Goal: Information Seeking & Learning: Check status

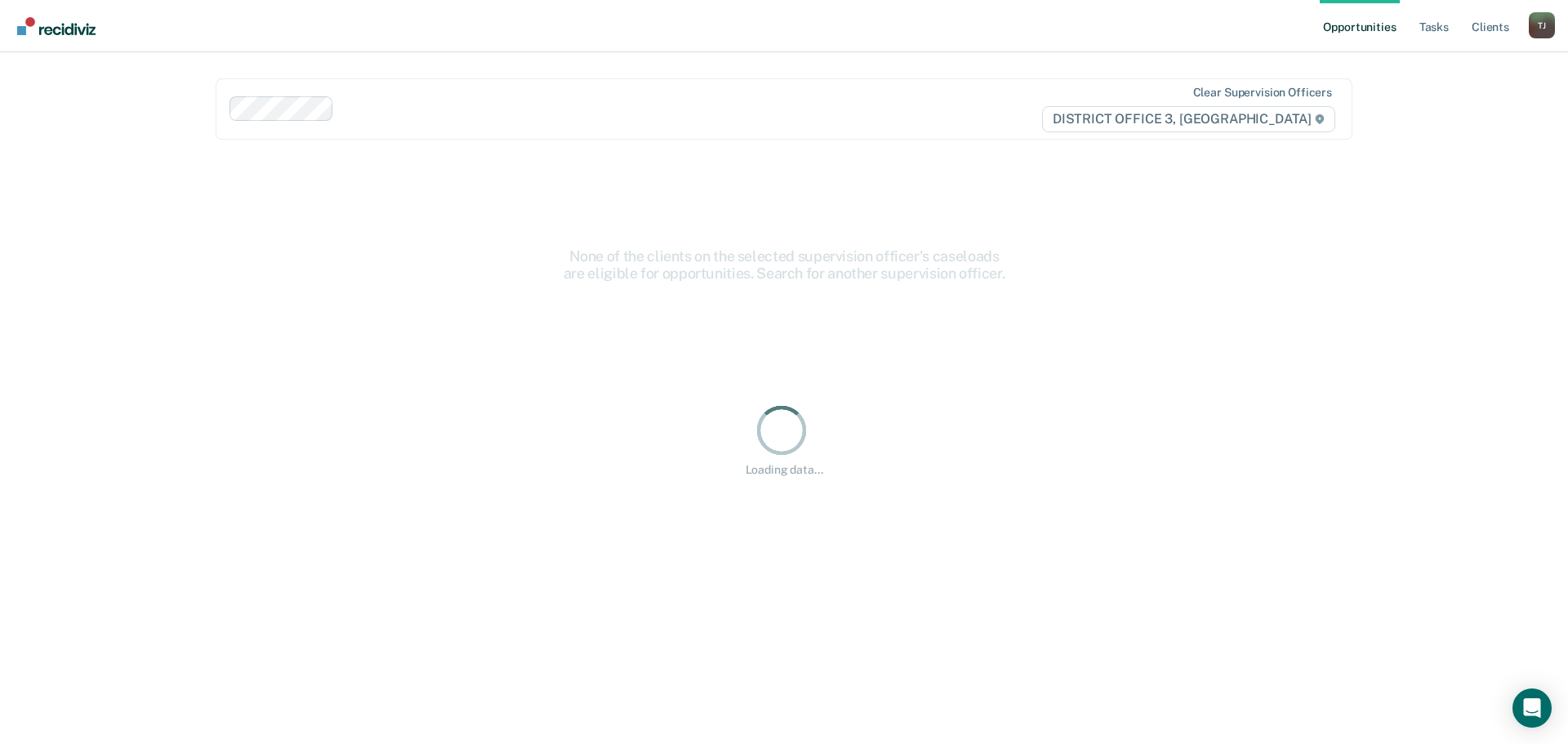
click at [450, 104] on div at bounding box center [672, 108] width 663 height 18
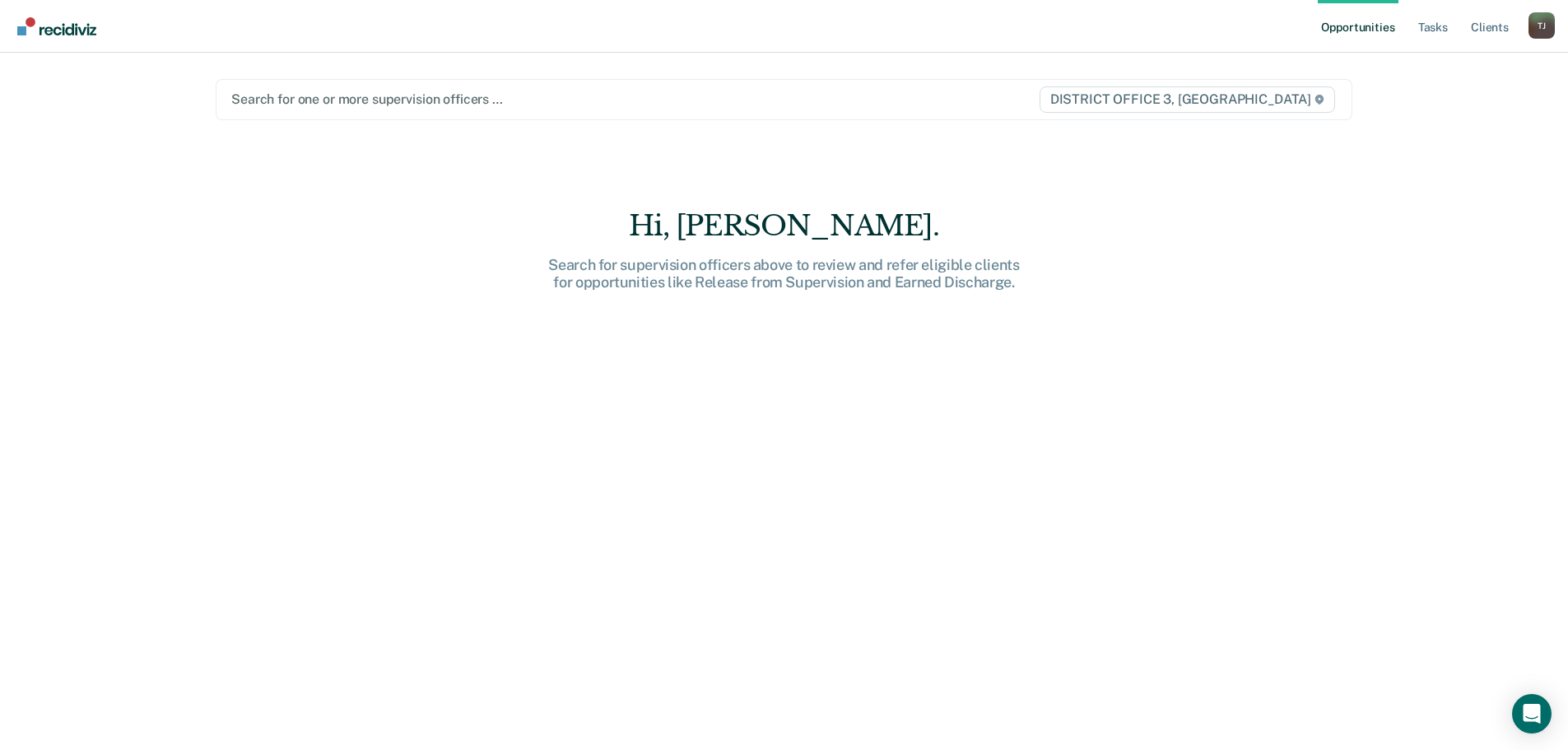
click at [318, 90] on div at bounding box center [618, 98] width 773 height 19
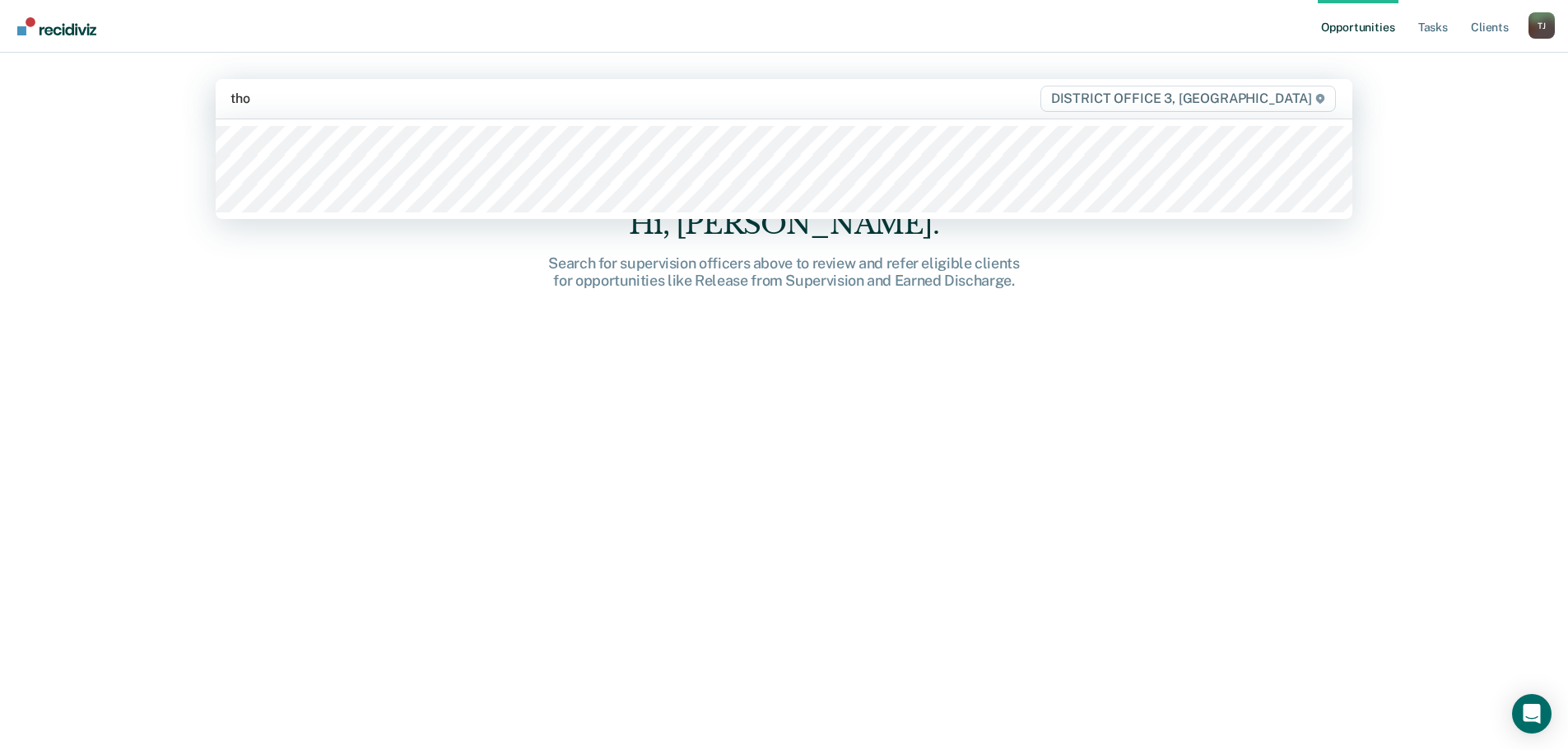
type input "[PERSON_NAME]"
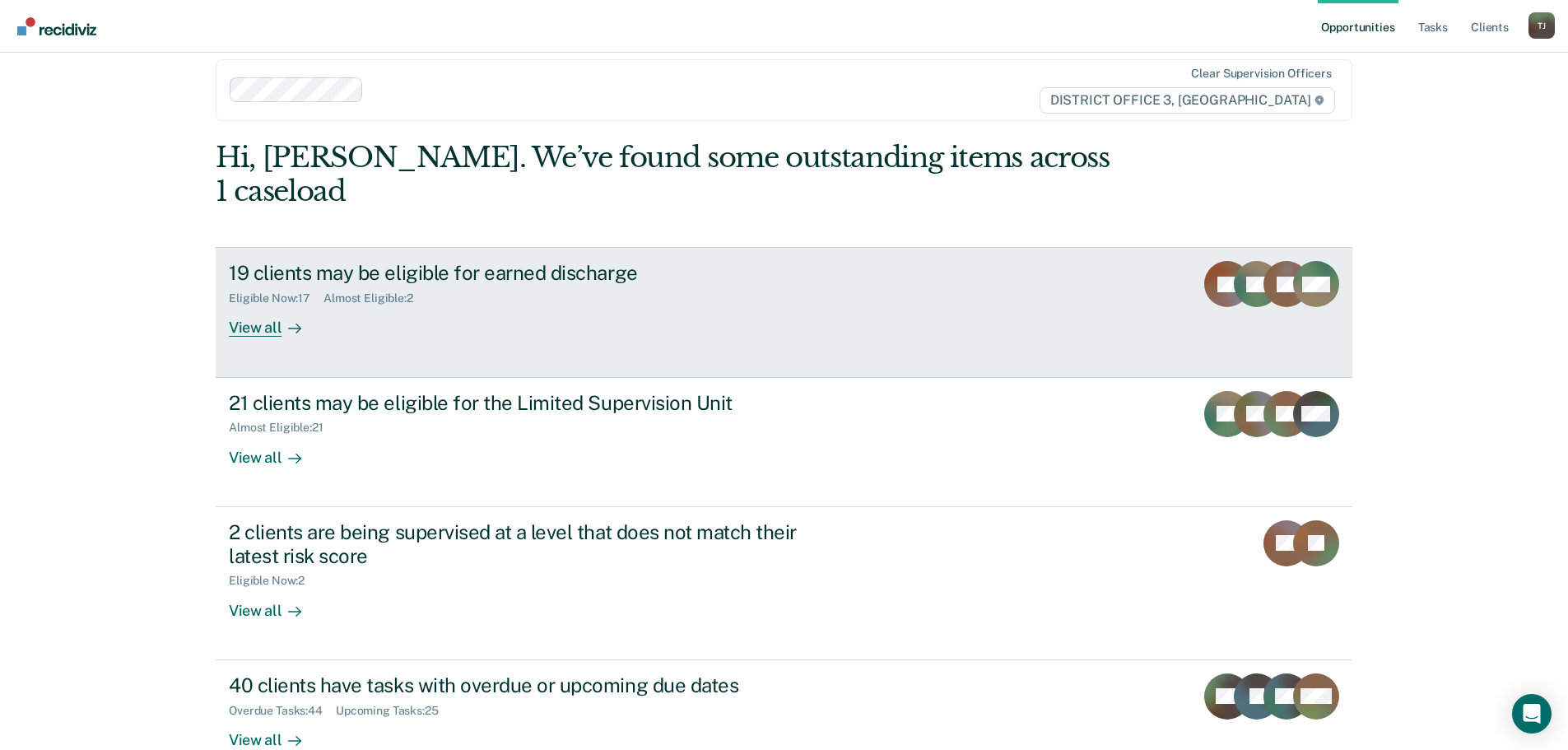
scroll to position [25, 0]
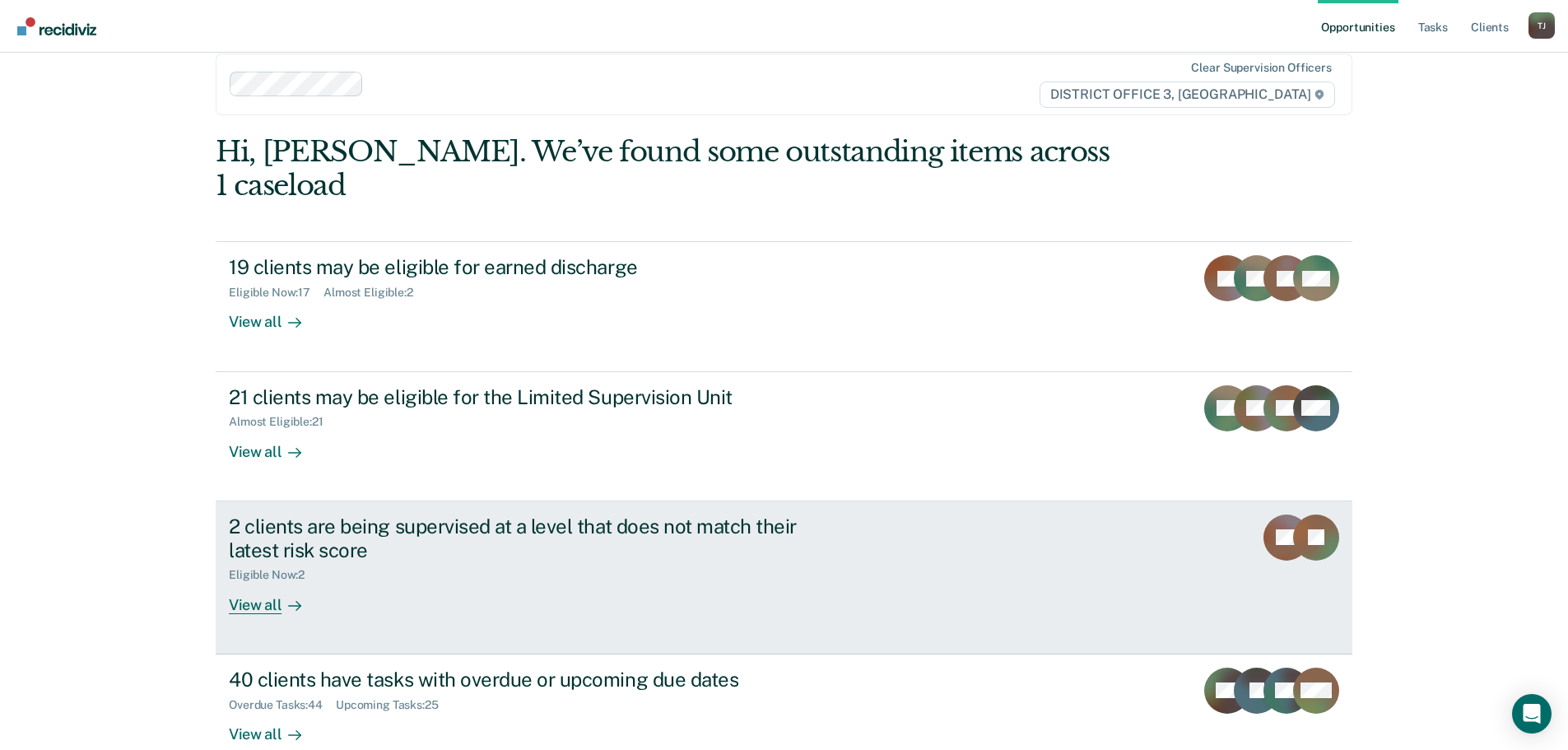
click at [238, 581] on div "View all" at bounding box center [275, 597] width 92 height 32
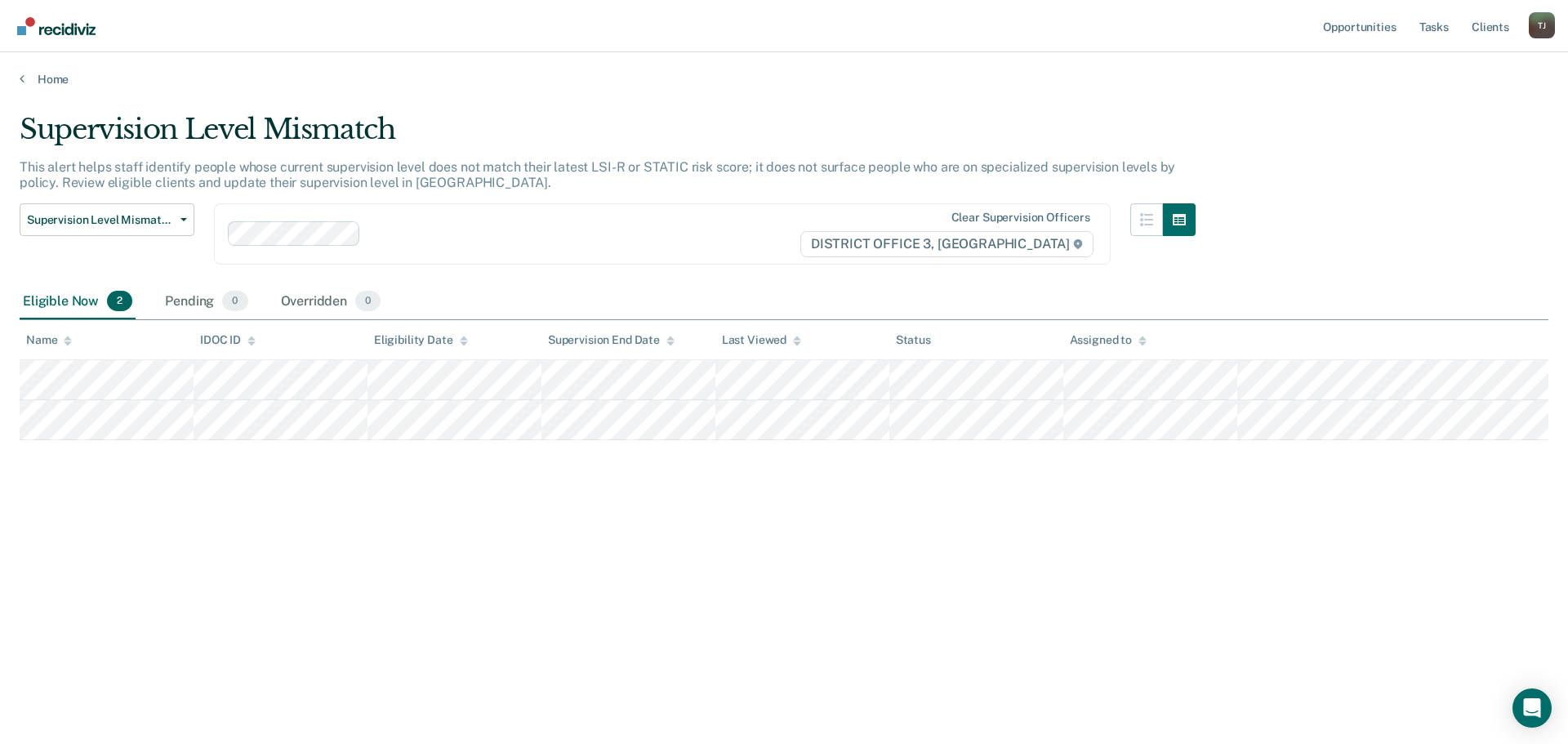
click at [822, 693] on main "Supervision Level Mismatch This alert helps staff identify people whose current…" at bounding box center [784, 412] width 1568 height 653
